Goal: Book appointment/travel/reservation

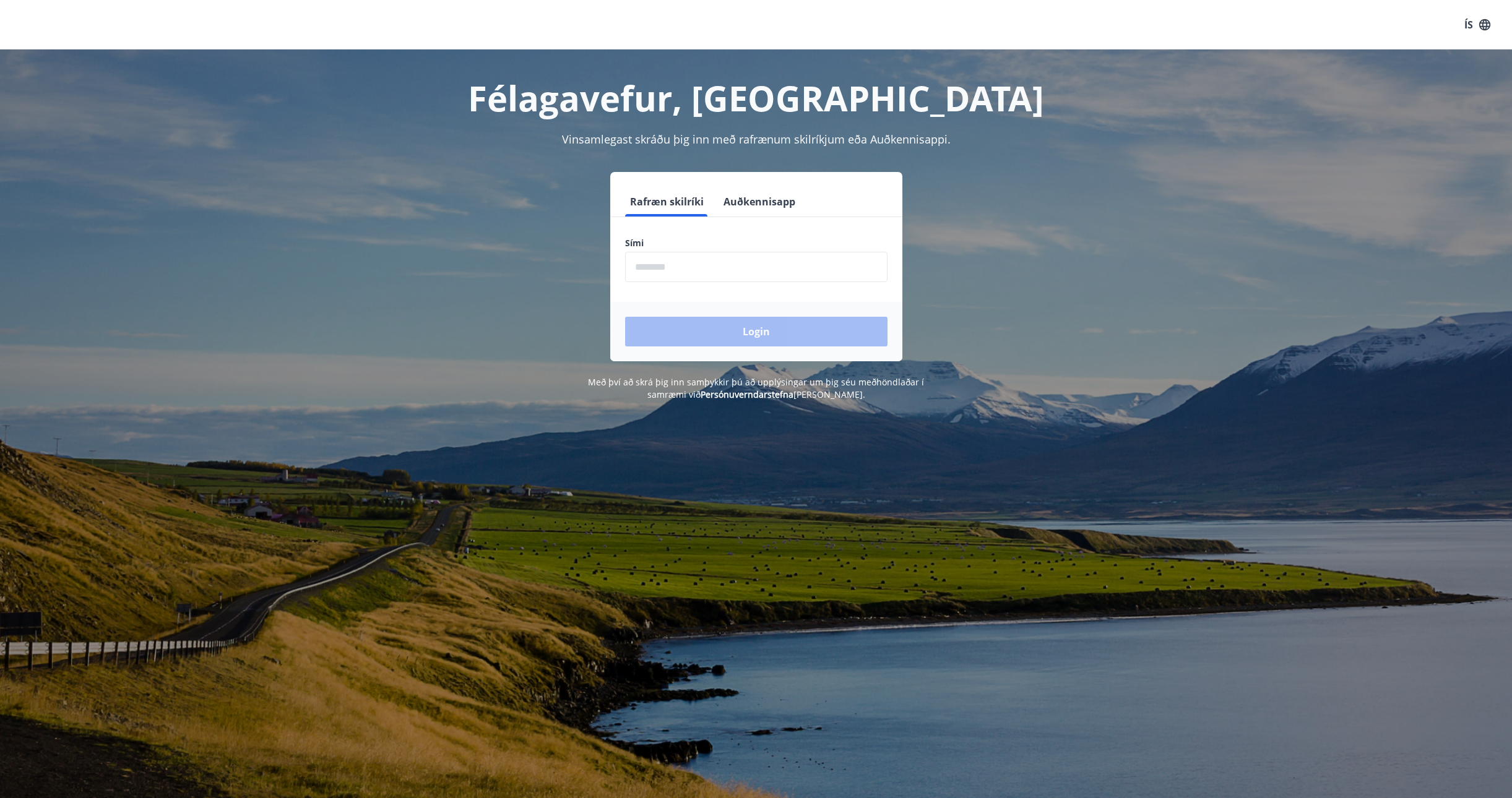
click at [658, 270] on input "phone" at bounding box center [756, 267] width 262 height 31
type input "********"
click at [731, 325] on button "Login" at bounding box center [756, 332] width 262 height 30
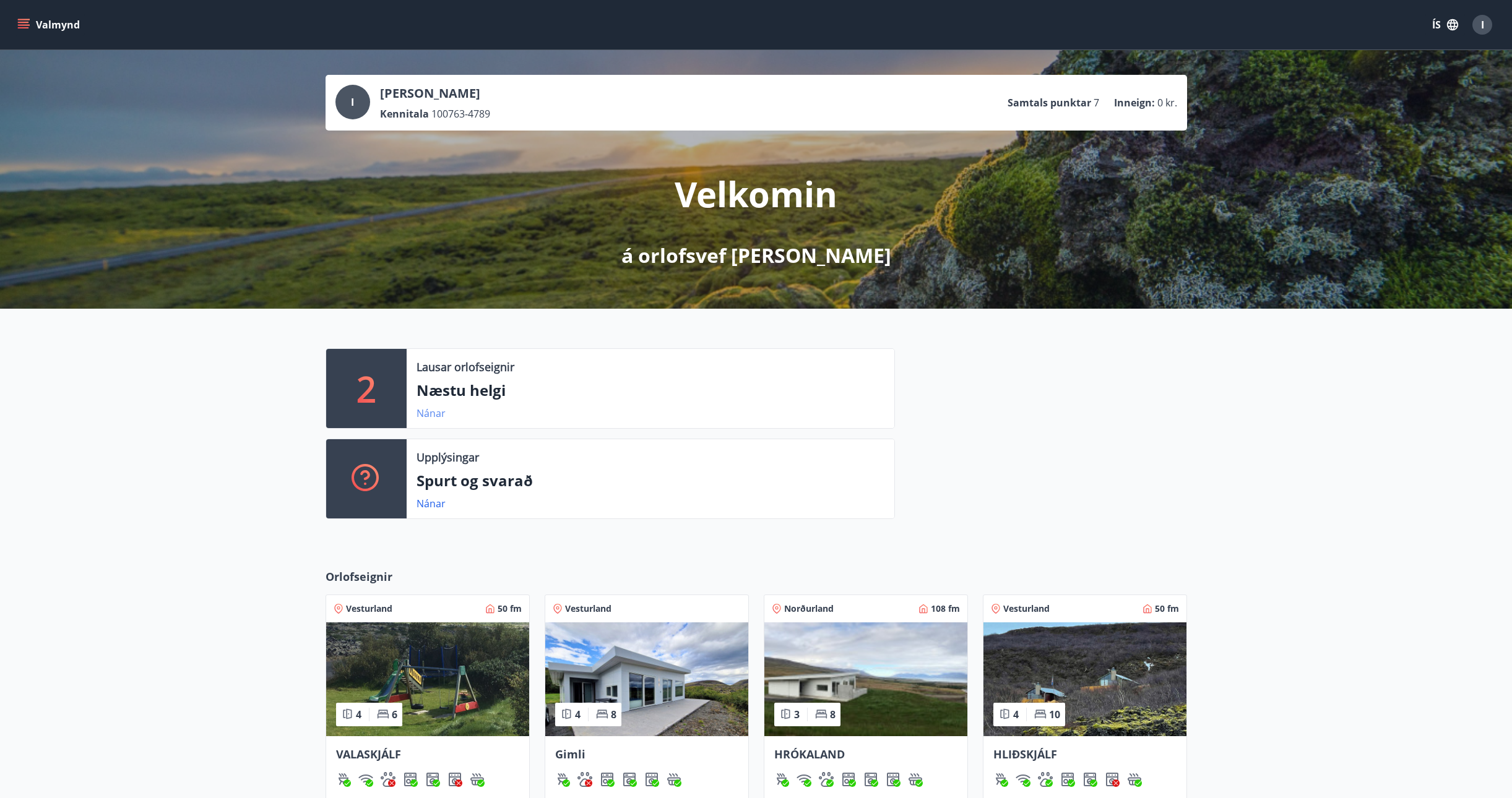
click at [432, 415] on link "Nánar" at bounding box center [431, 413] width 29 height 14
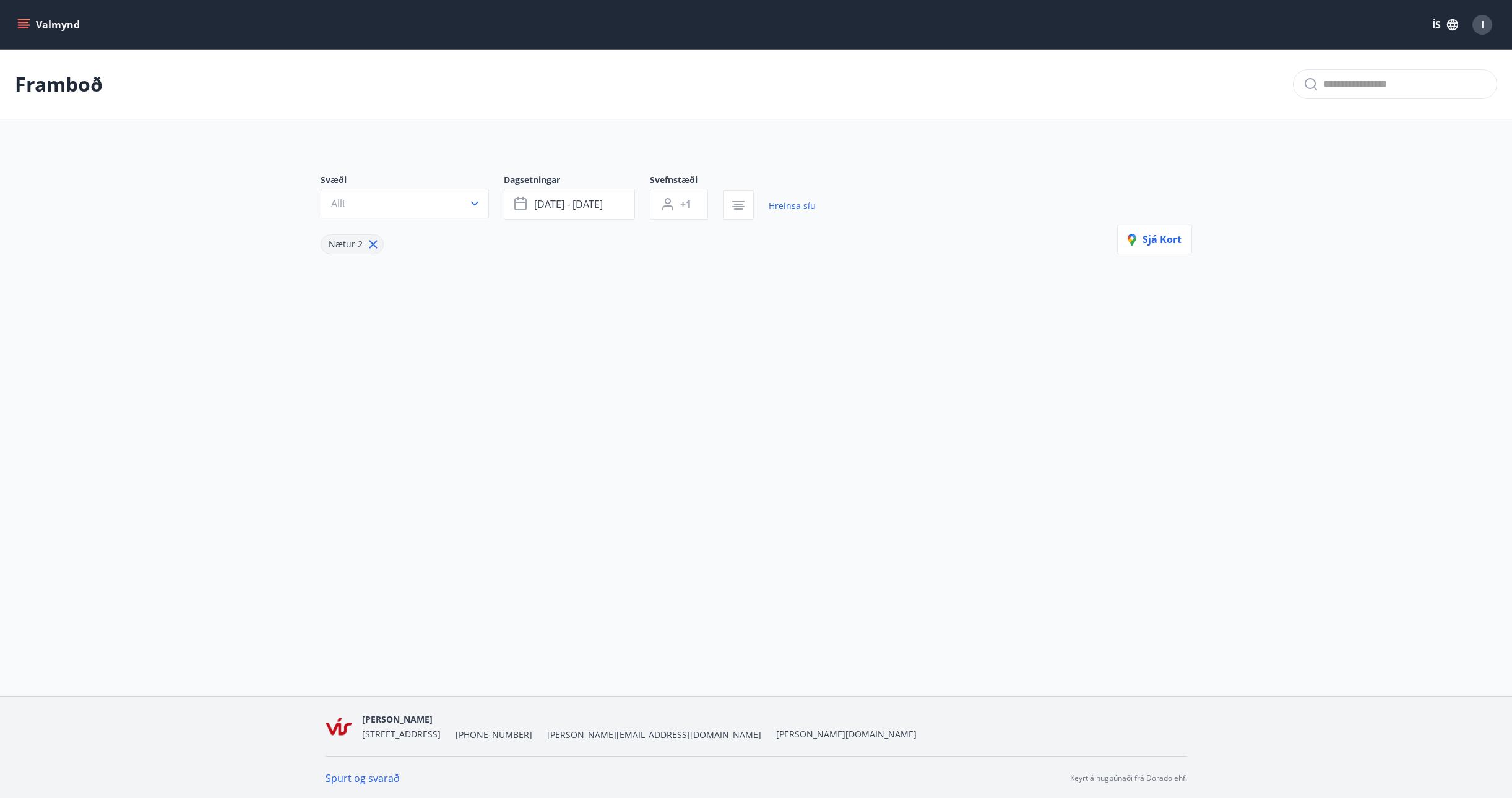
type input "*"
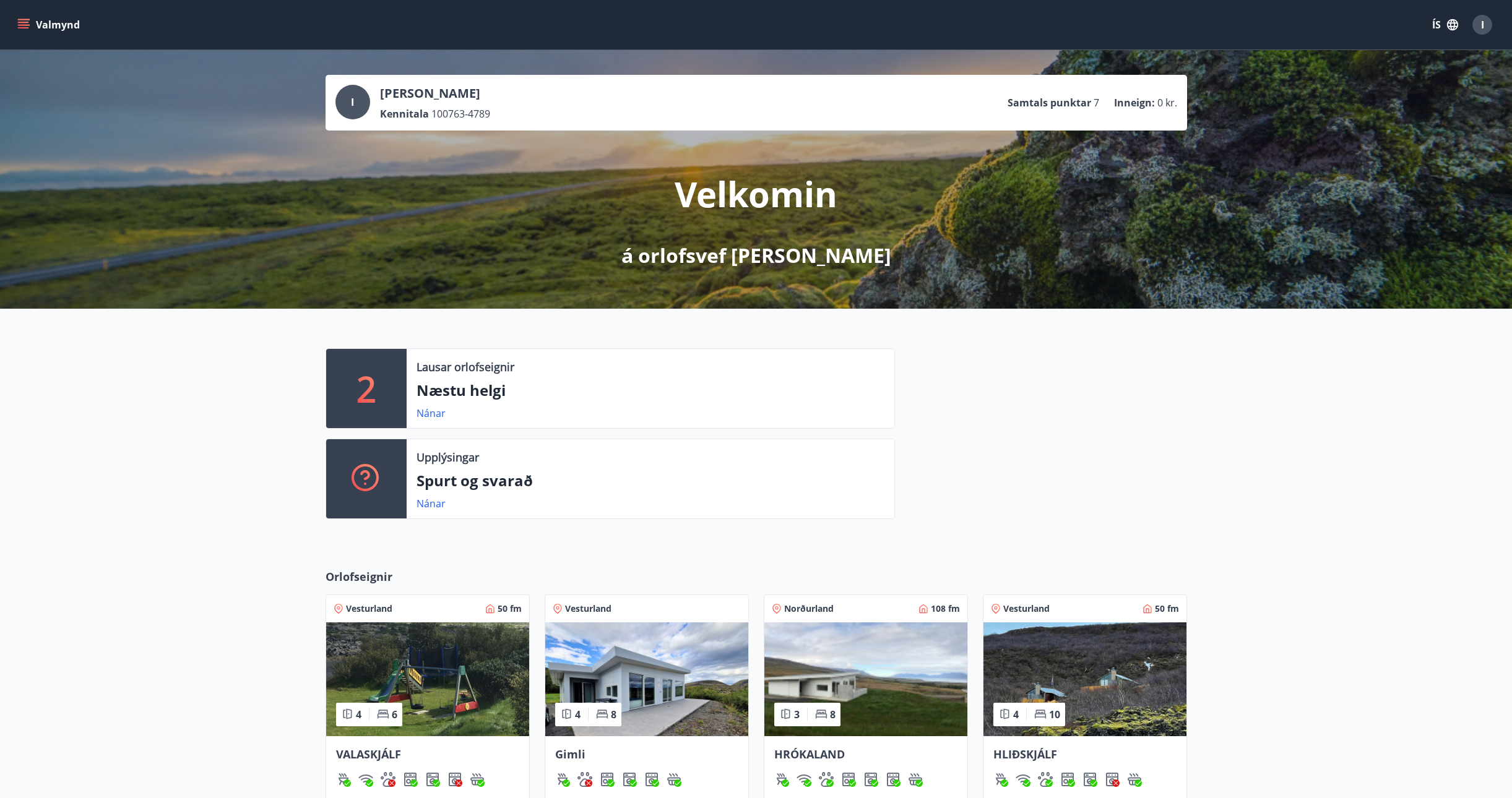
click at [663, 669] on img at bounding box center [647, 679] width 203 height 114
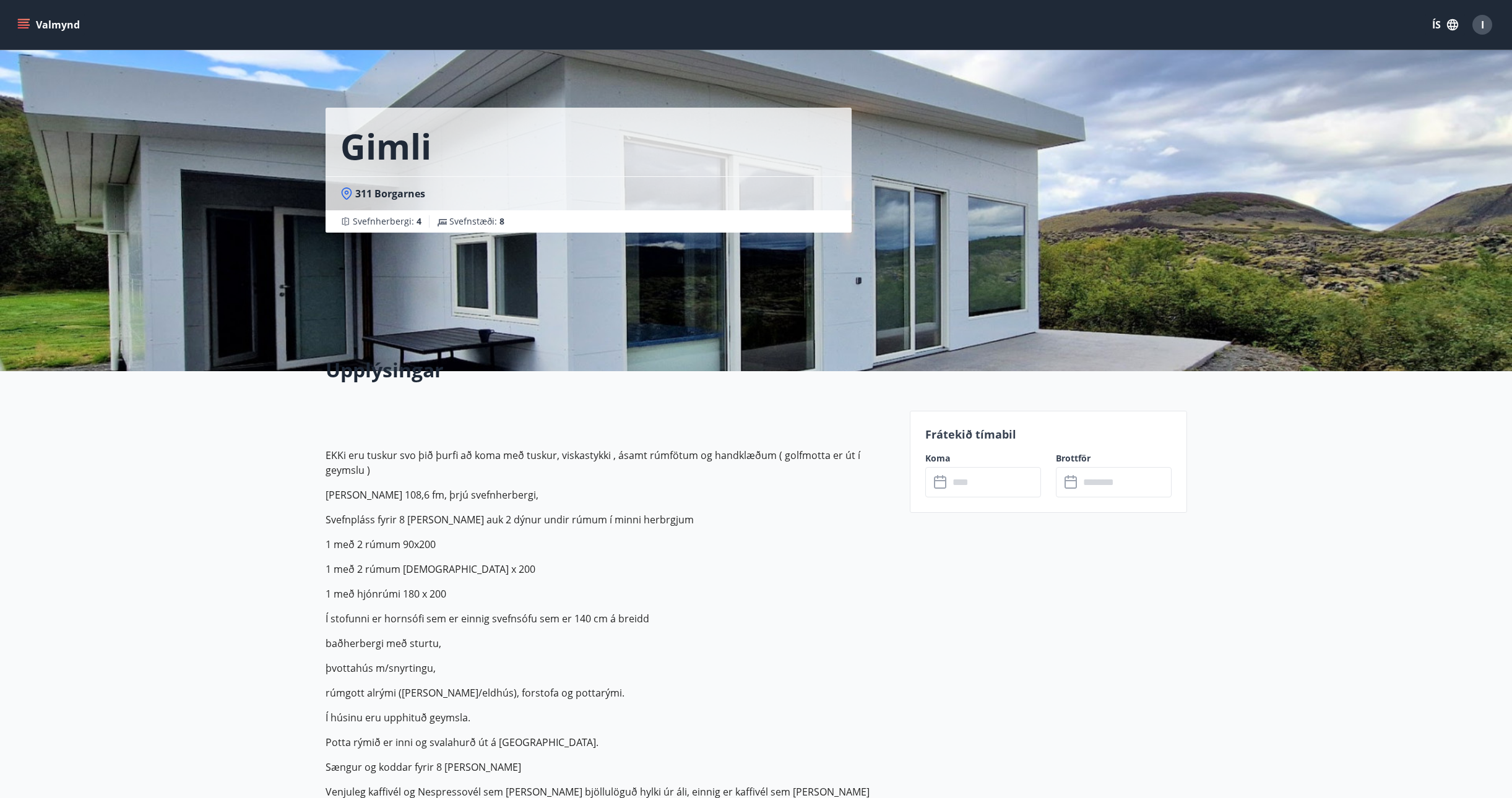
click at [964, 481] on input "text" at bounding box center [994, 482] width 92 height 31
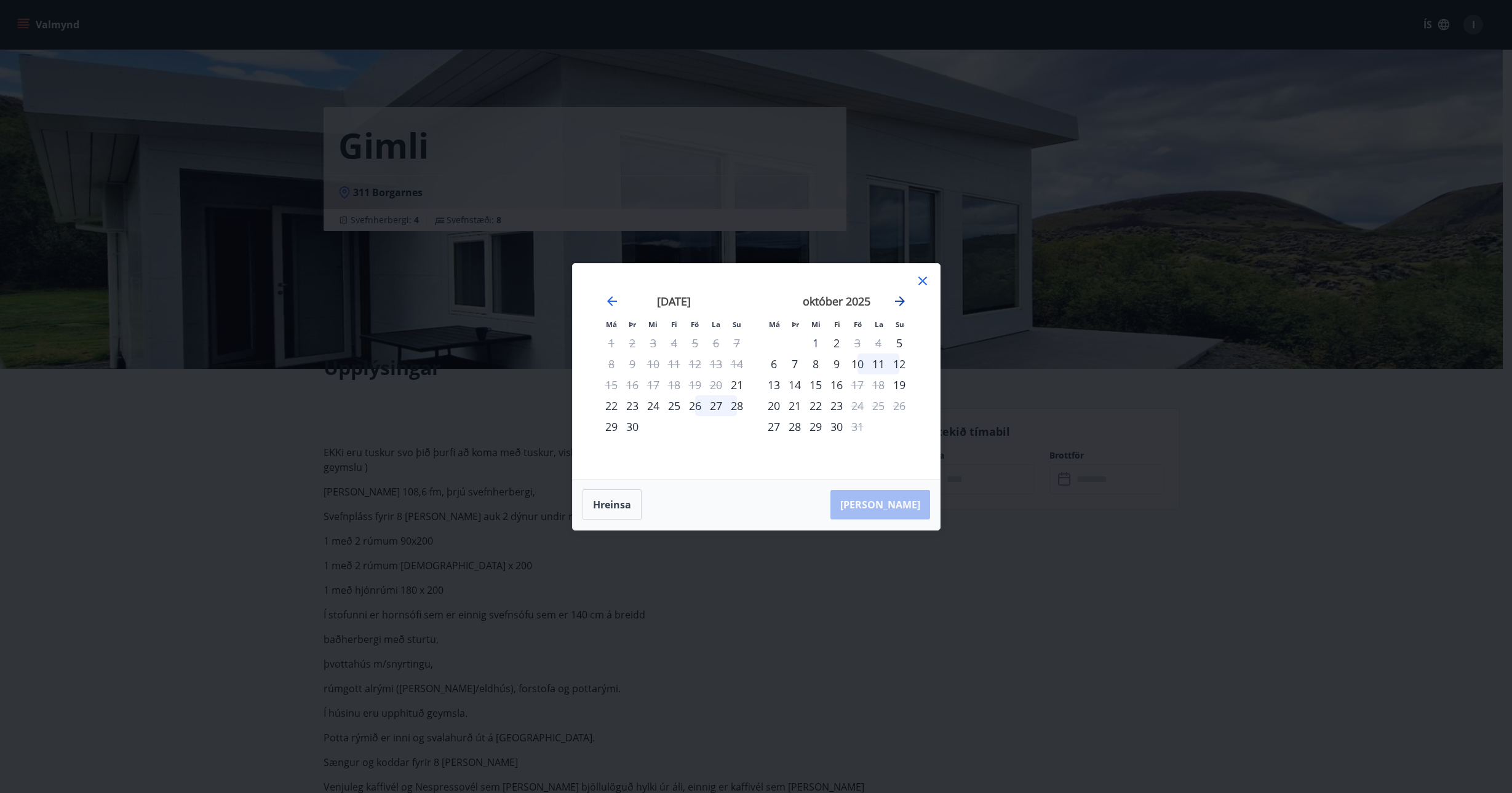
click at [899, 298] on icon "Move forward to switch to the next month." at bounding box center [900, 301] width 15 height 15
click at [919, 278] on icon at bounding box center [922, 281] width 9 height 9
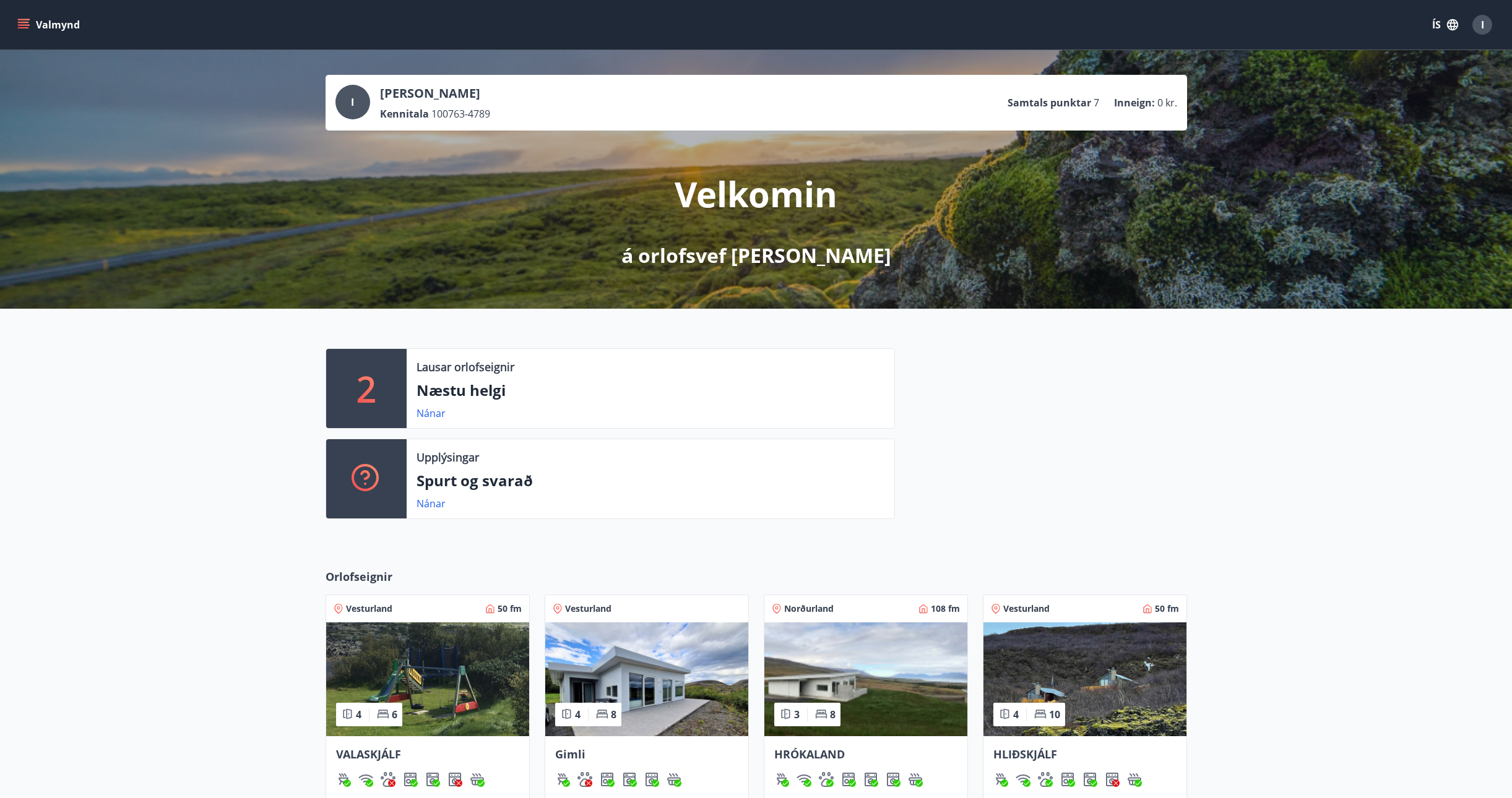
click at [872, 686] on img at bounding box center [866, 679] width 203 height 114
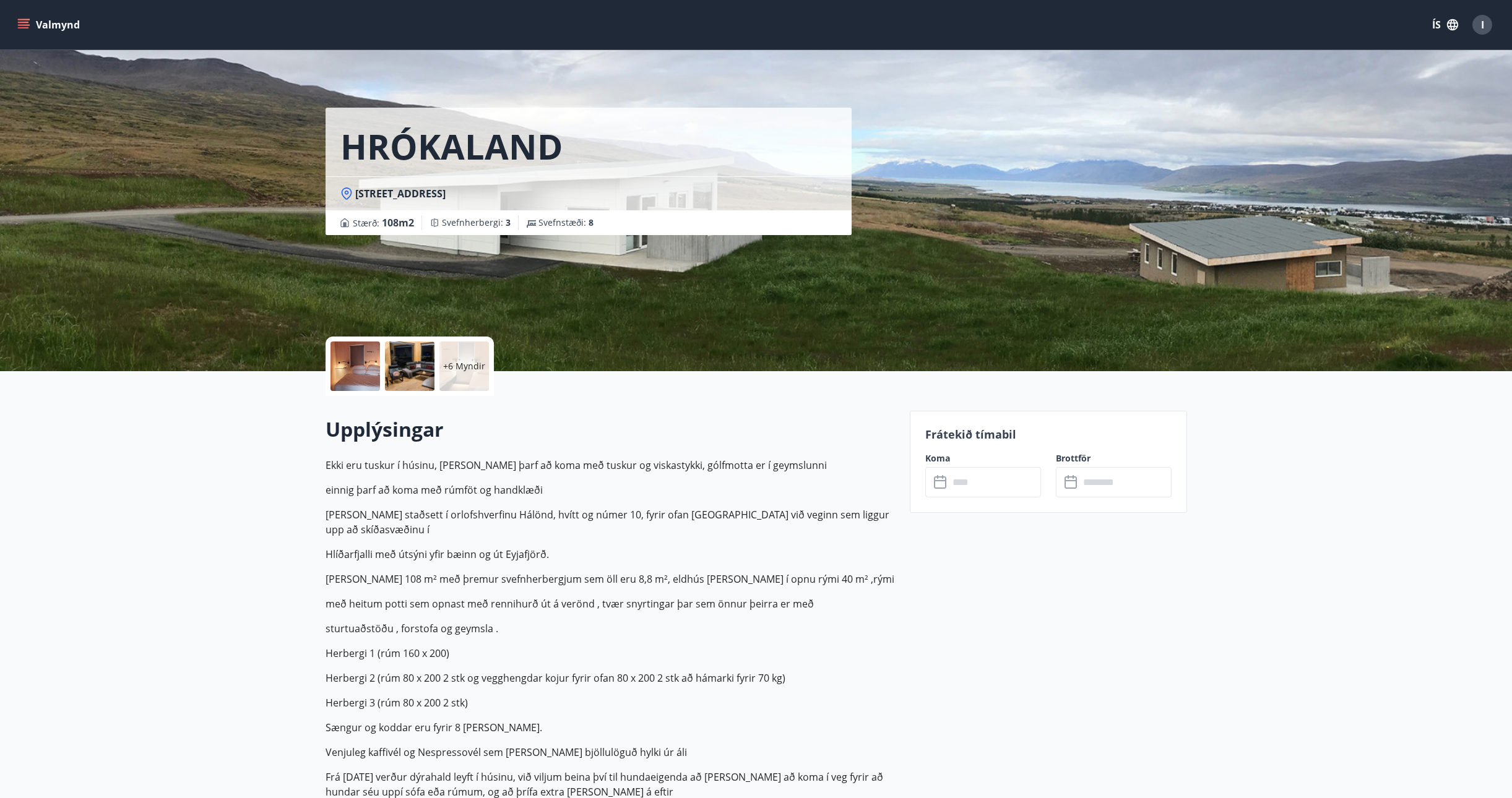
click at [940, 488] on icon at bounding box center [940, 483] width 12 height 12
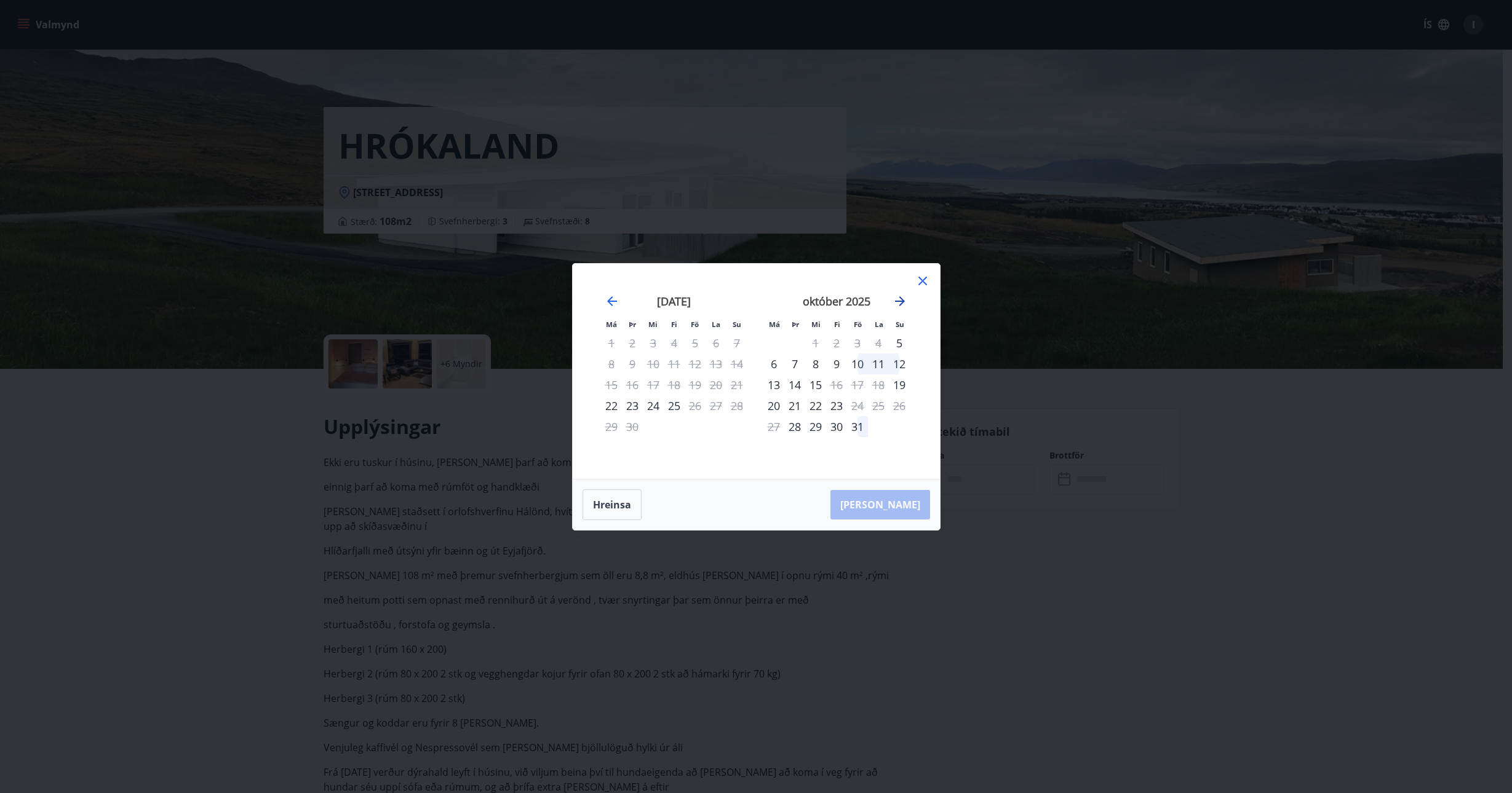
click at [904, 300] on icon "Move forward to switch to the next month." at bounding box center [899, 301] width 10 height 10
click at [903, 300] on icon "Move forward to switch to the next month." at bounding box center [899, 301] width 10 height 10
click at [922, 279] on icon at bounding box center [922, 281] width 15 height 15
